Goal: Task Accomplishment & Management: Use online tool/utility

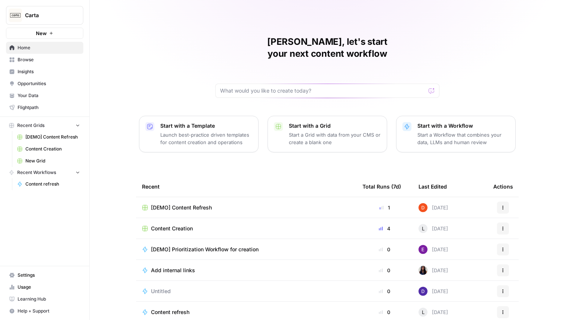
click at [41, 73] on span "Insights" at bounding box center [49, 71] width 62 height 7
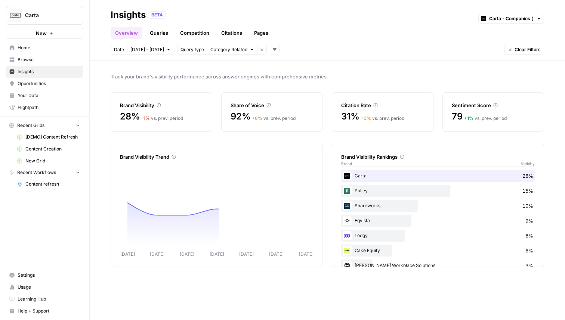
click at [51, 80] on span "Opportunities" at bounding box center [49, 83] width 62 height 7
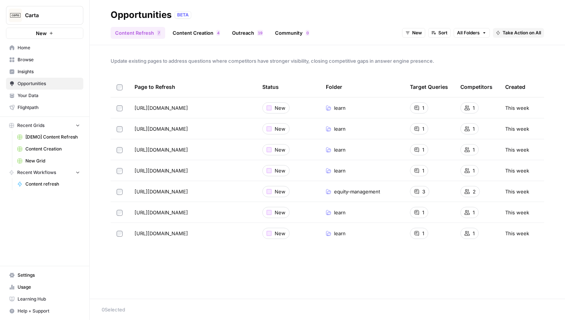
click at [238, 35] on link "Outreach 9 1" at bounding box center [248, 33] width 40 height 12
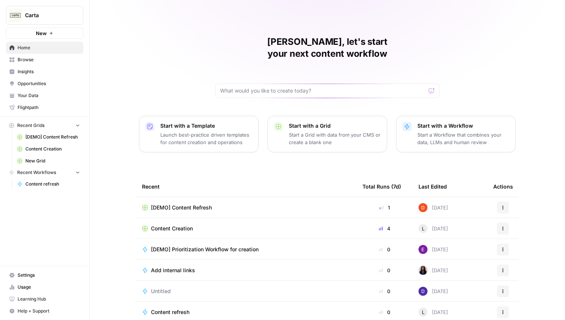
click at [60, 22] on button "Carta" at bounding box center [44, 15] width 77 height 19
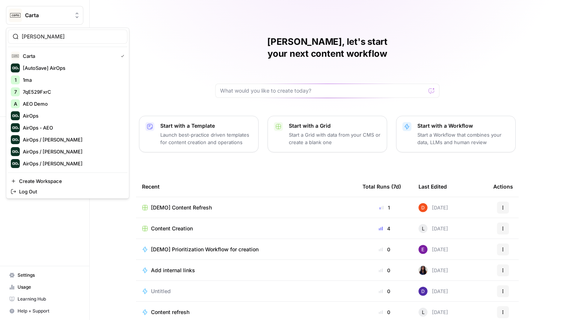
type input "berna"
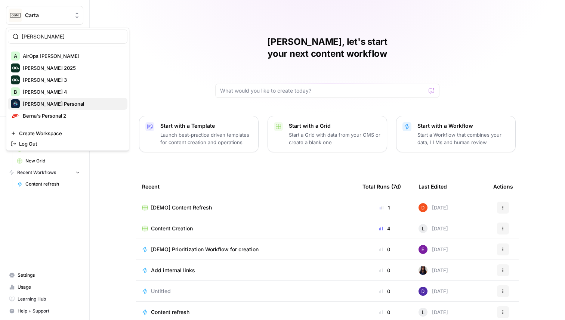
click at [62, 102] on span "Berna's Personal" at bounding box center [72, 103] width 99 height 7
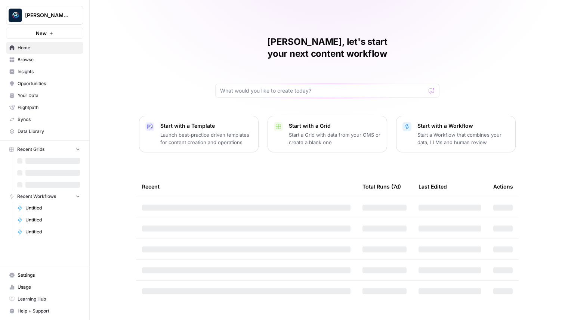
click at [47, 35] on button "New" at bounding box center [44, 33] width 77 height 11
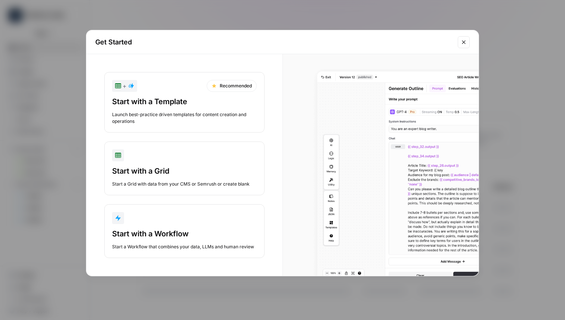
click at [145, 233] on div "Start with a Workflow" at bounding box center [184, 234] width 145 height 10
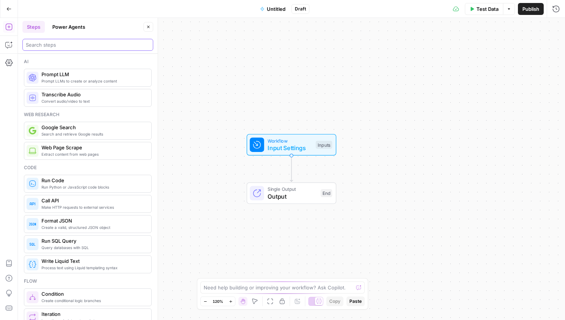
click at [56, 47] on input "search" at bounding box center [88, 44] width 124 height 7
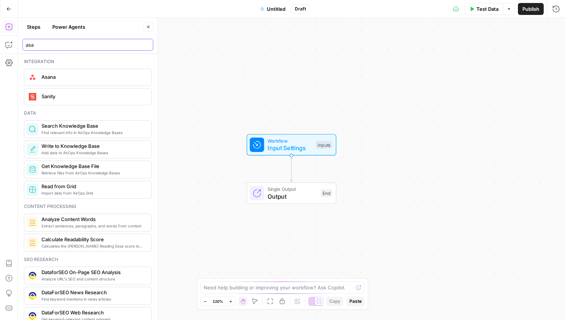
type input "asa"
click at [56, 83] on div "Asana" at bounding box center [88, 77] width 122 height 12
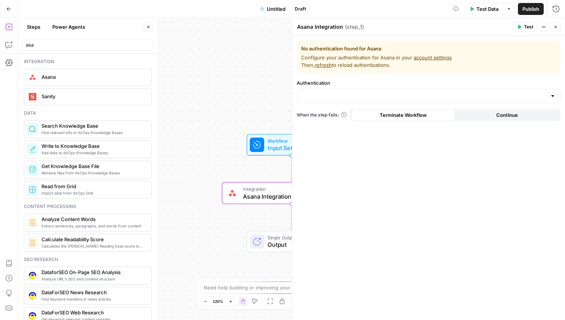
click at [362, 52] on span "No authentication found for Asana" at bounding box center [428, 48] width 255 height 7
click at [327, 94] on input "Authentication" at bounding box center [424, 95] width 245 height 7
click at [262, 69] on div "Workflow Input Settings Inputs Integration Asana Integration Step 1 Single Outp…" at bounding box center [291, 169] width 547 height 302
click at [150, 28] on icon "button" at bounding box center [148, 27] width 4 height 4
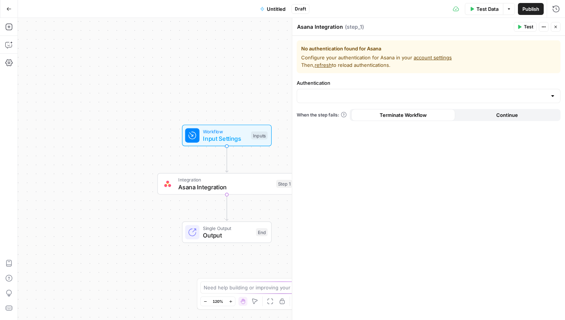
drag, startPoint x: 183, startPoint y: 57, endPoint x: 94, endPoint y: 43, distance: 90.4
click at [94, 43] on div "Workflow Input Settings Inputs Integration Asana Integration Step 1 Single Outp…" at bounding box center [291, 169] width 547 height 302
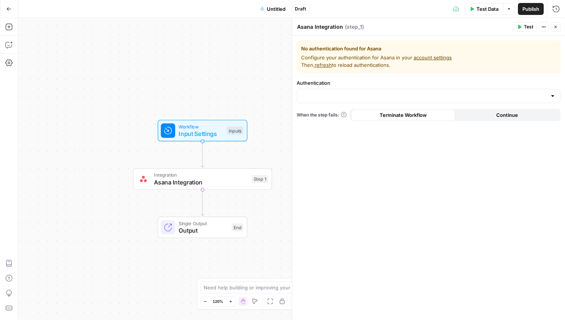
click at [9, 5] on button "Go Back" at bounding box center [8, 8] width 13 height 13
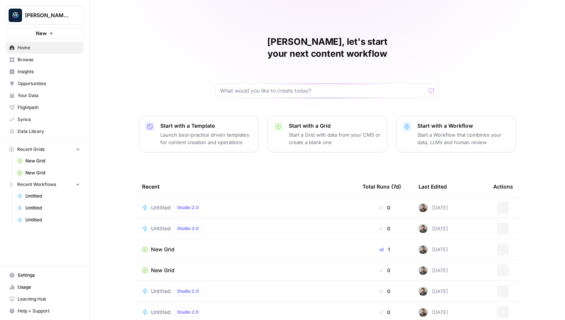
click at [48, 95] on span "Your Data" at bounding box center [49, 95] width 62 height 7
